Goal: Task Accomplishment & Management: Manage account settings

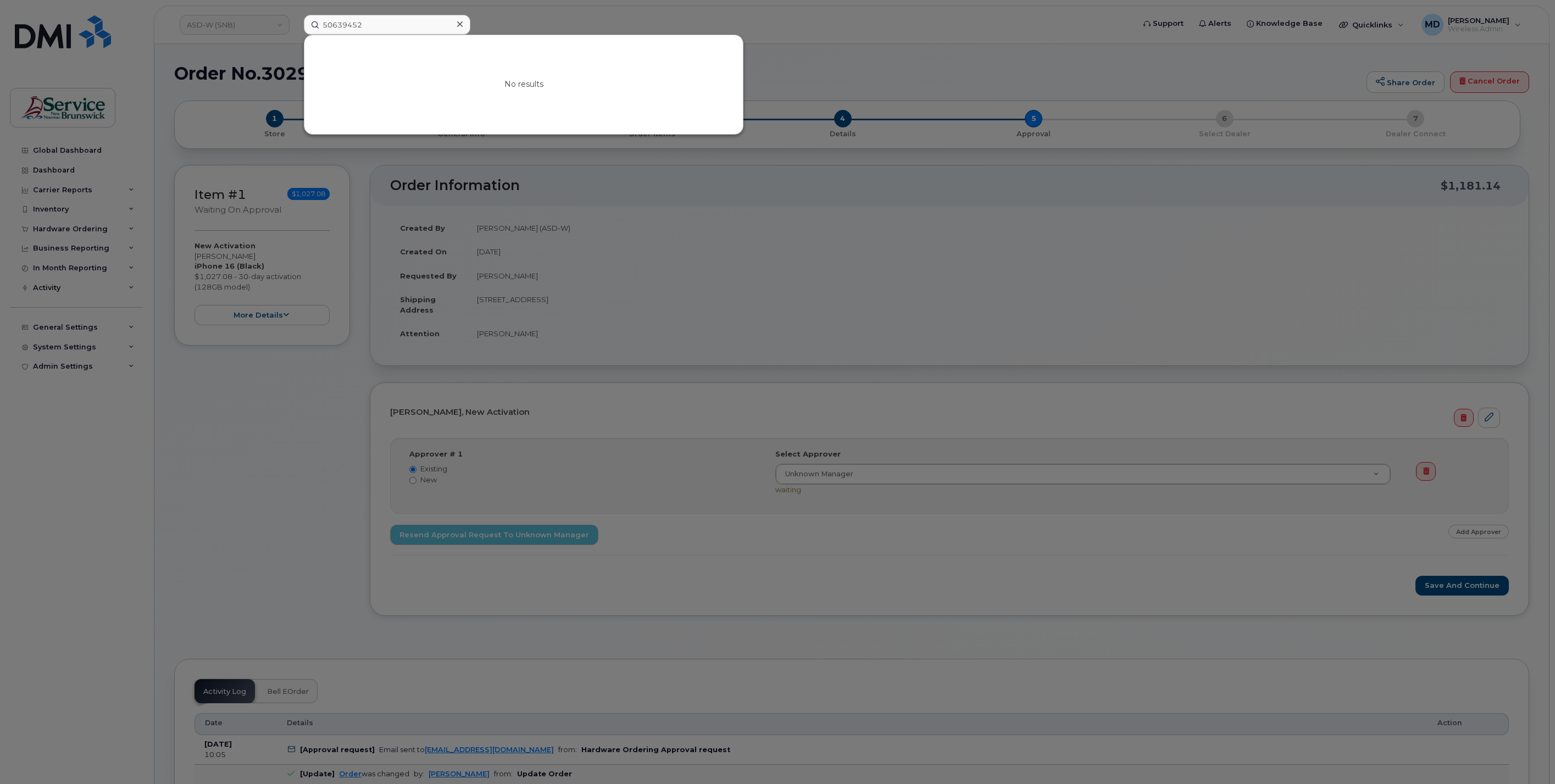
select select
click at [588, 23] on div at bounding box center [778, 392] width 1555 height 784
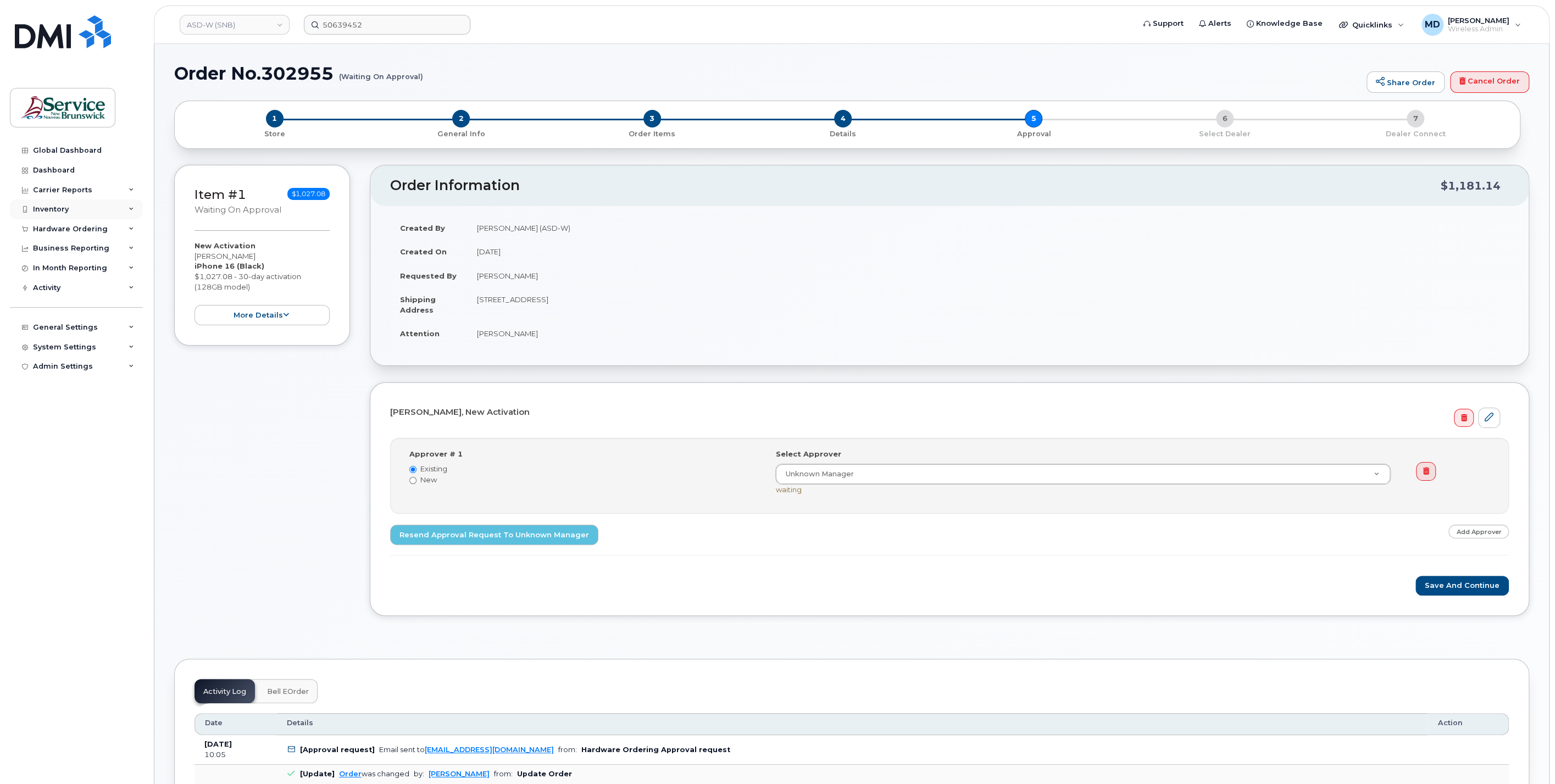
click at [42, 210] on div "Inventory" at bounding box center [51, 209] width 36 height 9
click at [246, 28] on link "ASD-W (SNB)" at bounding box center [234, 24] width 110 height 20
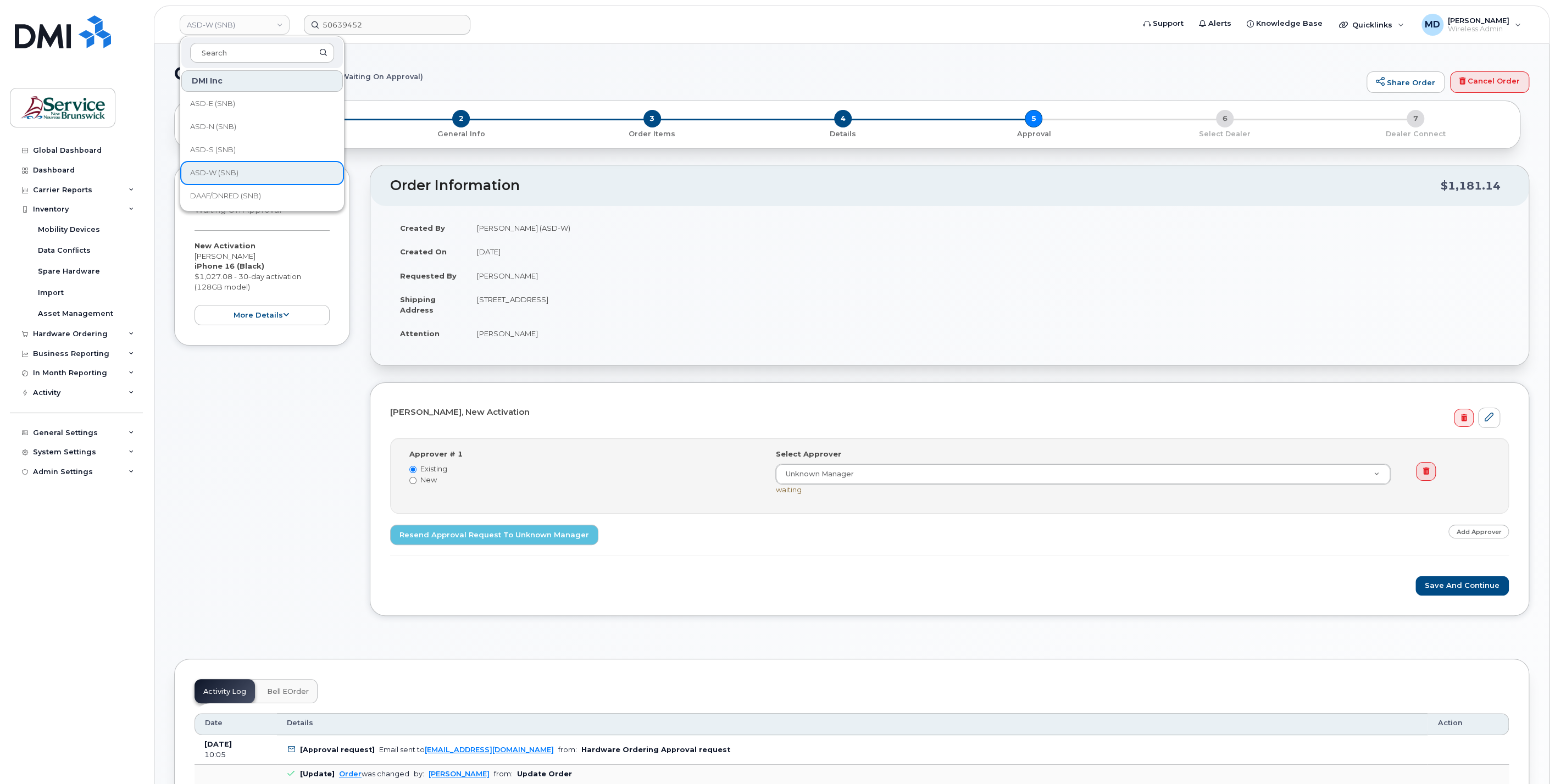
scroll to position [532, 0]
click at [278, 124] on span "Service [GEOGRAPHIC_DATA] (SNB)" at bounding box center [253, 126] width 127 height 21
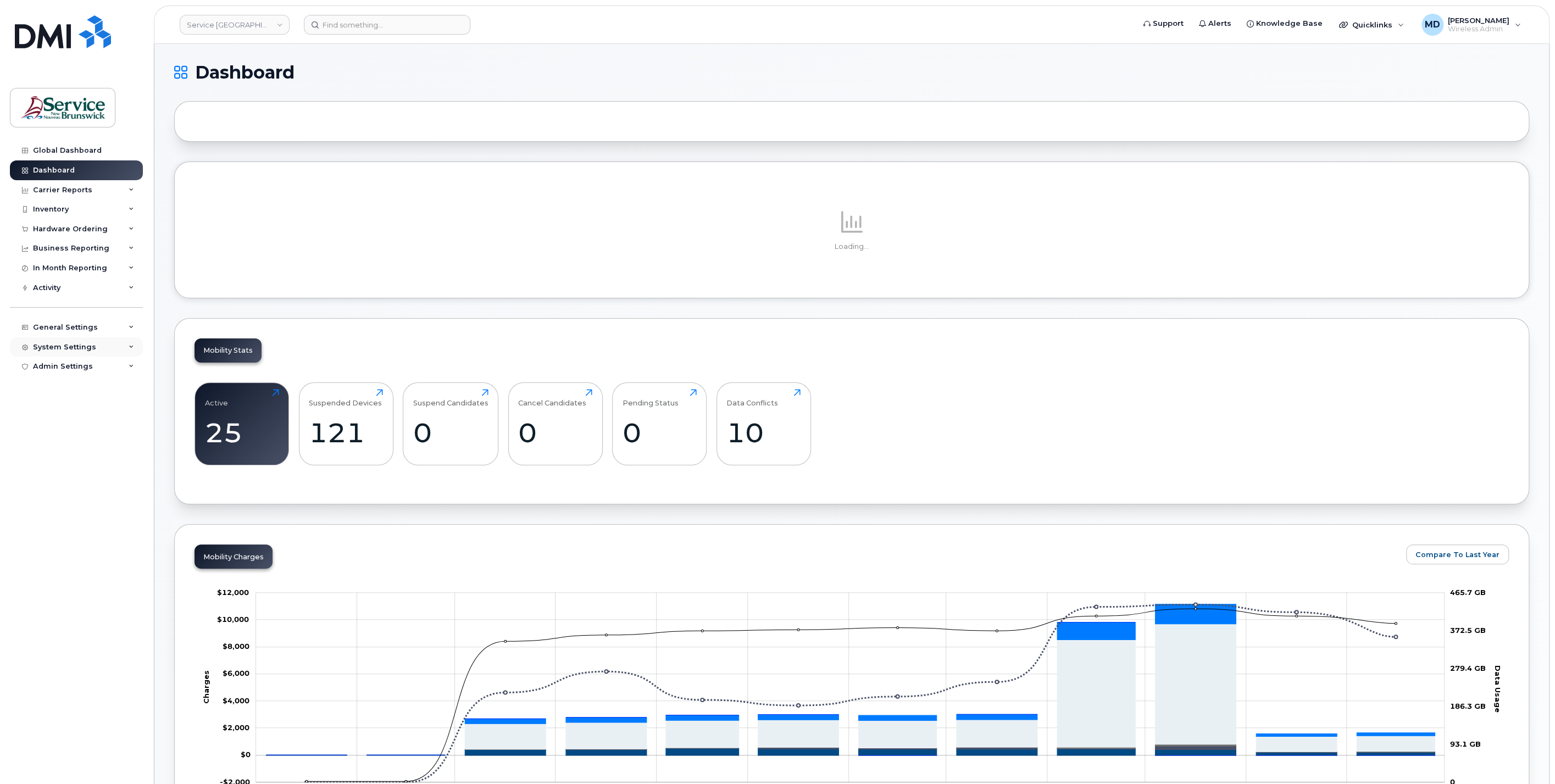
click at [79, 350] on div "System Settings" at bounding box center [65, 347] width 63 height 9
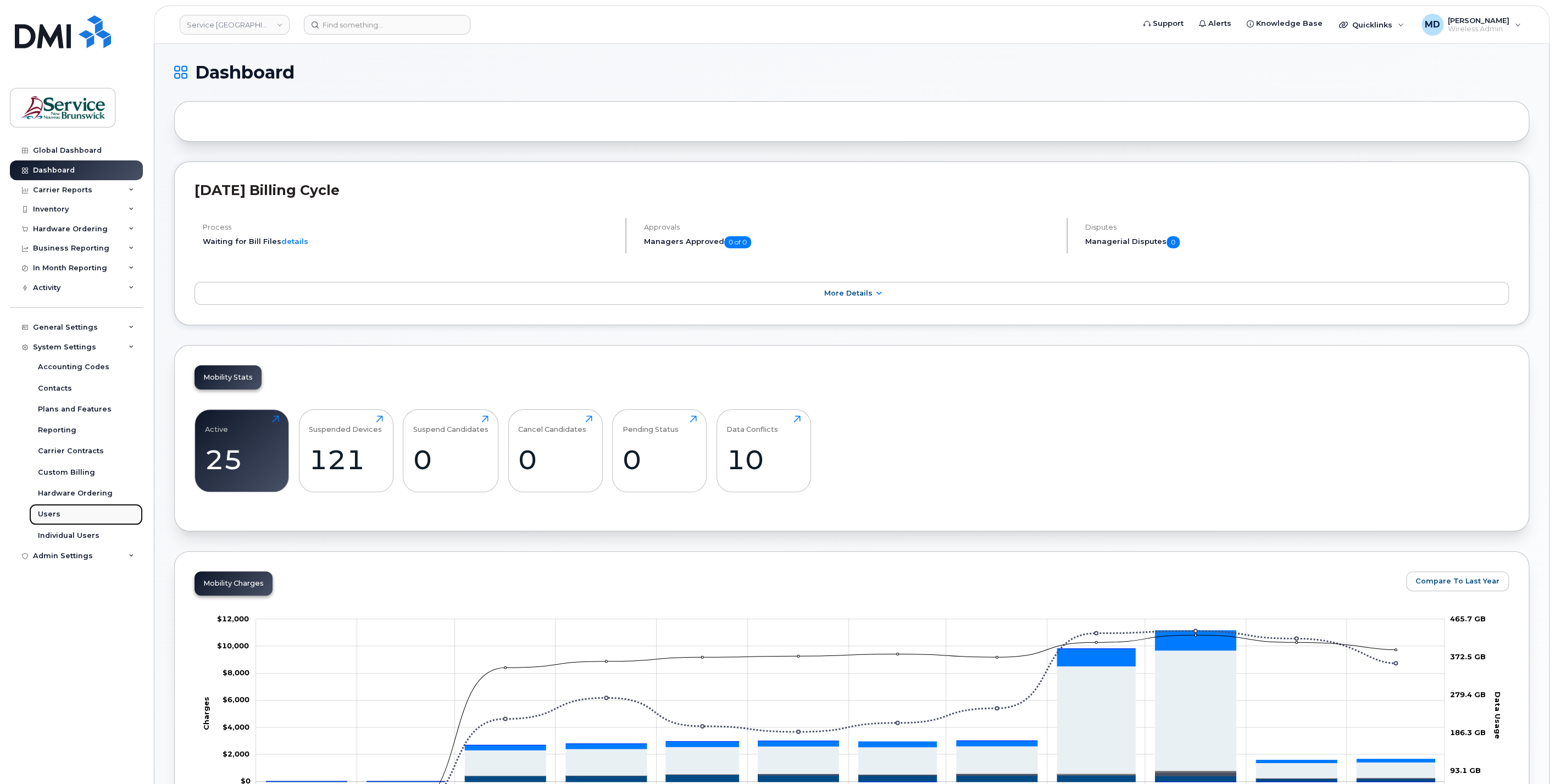
click at [52, 514] on div "Users" at bounding box center [49, 514] width 23 height 10
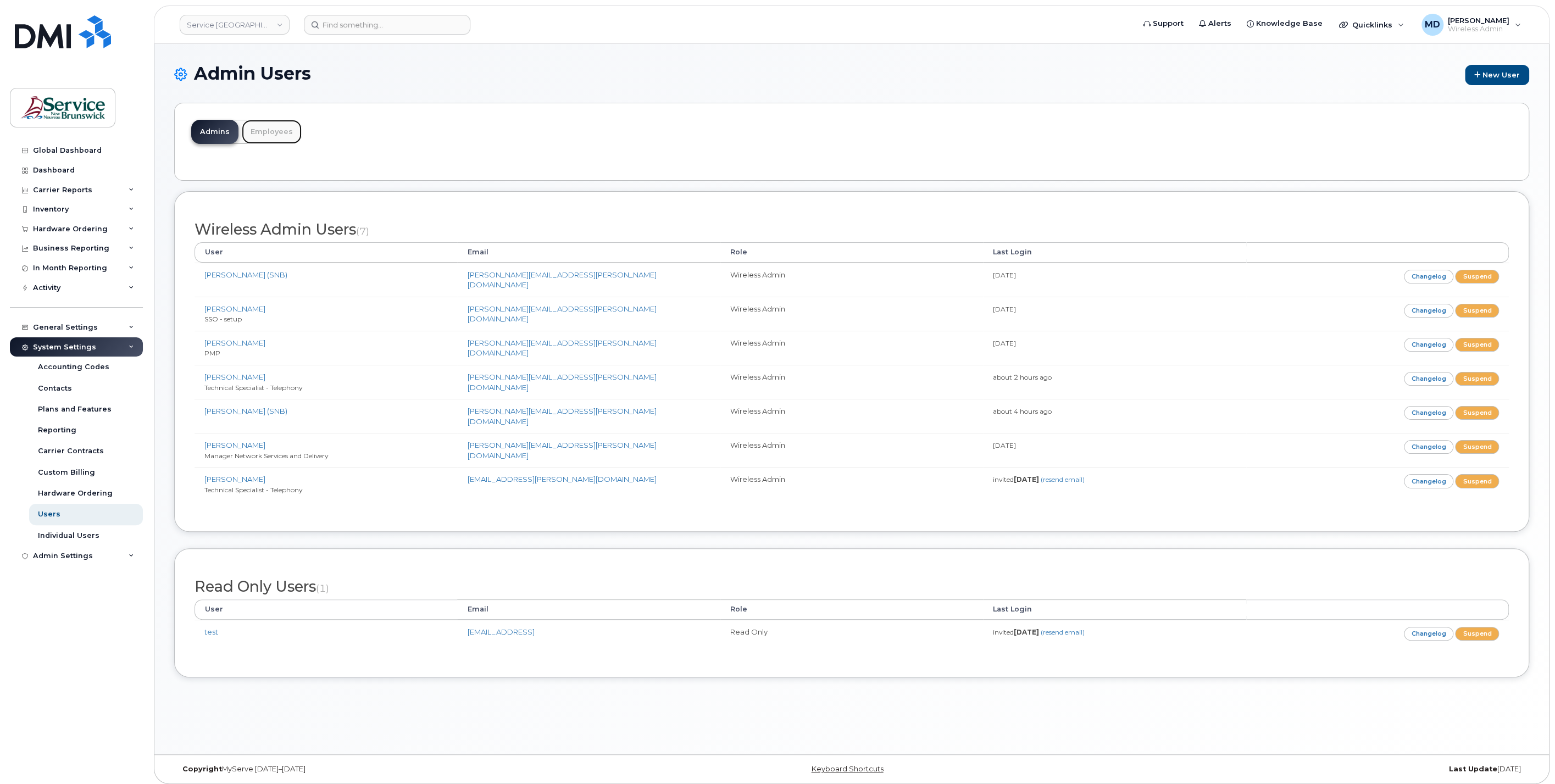
click at [268, 125] on link "Employees" at bounding box center [271, 132] width 60 height 24
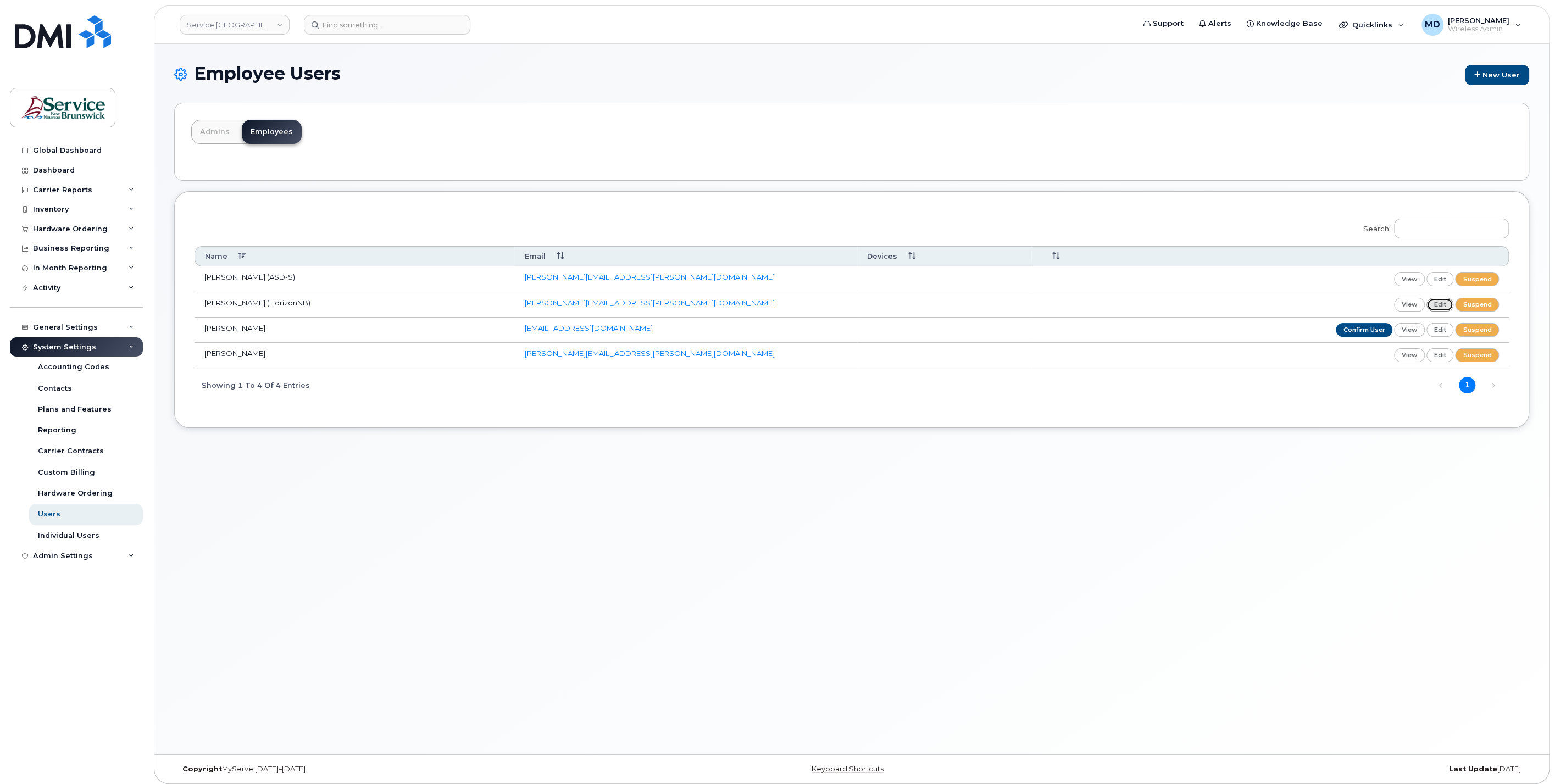
click at [1446, 303] on link "edit" at bounding box center [1439, 304] width 27 height 14
click at [1473, 304] on link "suspend" at bounding box center [1477, 304] width 44 height 14
click at [1479, 325] on link "suspend" at bounding box center [1477, 330] width 44 height 14
click at [1480, 354] on link "suspend" at bounding box center [1477, 355] width 44 height 14
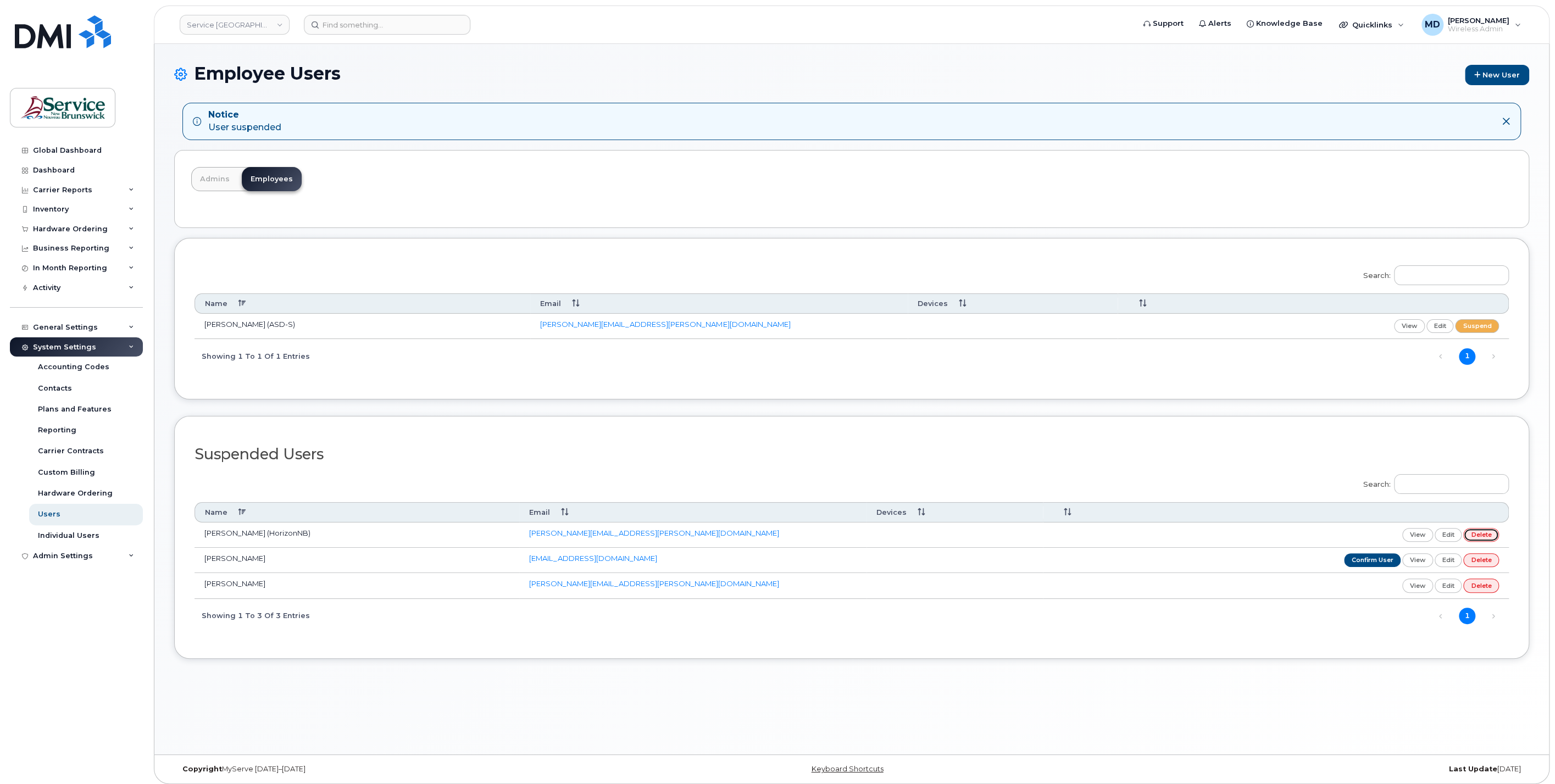
click at [1484, 537] on link "delete" at bounding box center [1481, 534] width 36 height 14
click at [1489, 554] on link "delete" at bounding box center [1481, 560] width 36 height 14
click at [1480, 580] on link "delete" at bounding box center [1481, 585] width 36 height 14
